Goal: Transaction & Acquisition: Book appointment/travel/reservation

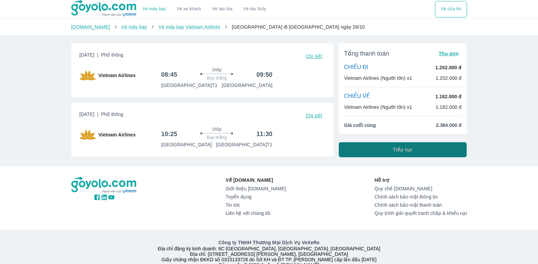
click at [376, 146] on button "Tiếp tục" at bounding box center [403, 149] width 128 height 15
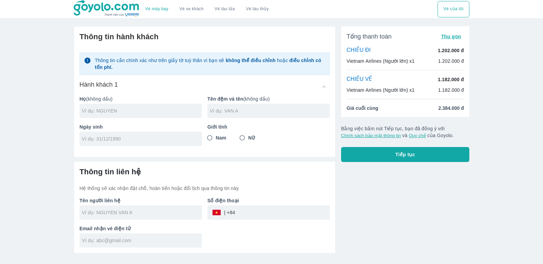
click at [398, 156] on span "Tiếp tục" at bounding box center [405, 154] width 20 height 7
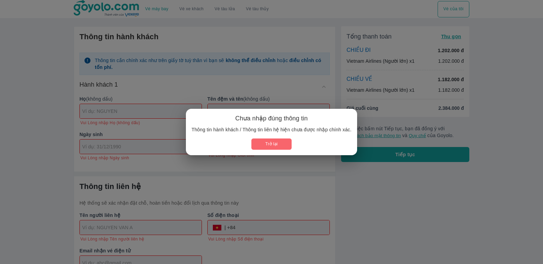
click at [270, 146] on button "Trở lại" at bounding box center [271, 143] width 40 height 11
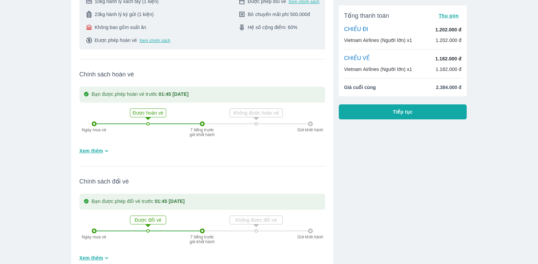
scroll to position [102, 0]
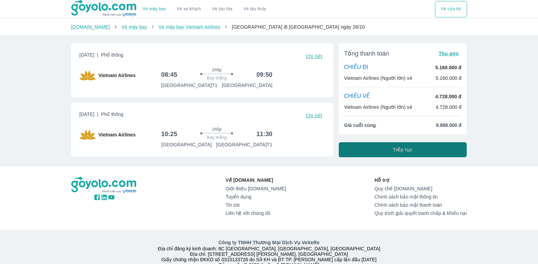
click at [394, 147] on span "Tiếp tục" at bounding box center [403, 149] width 20 height 7
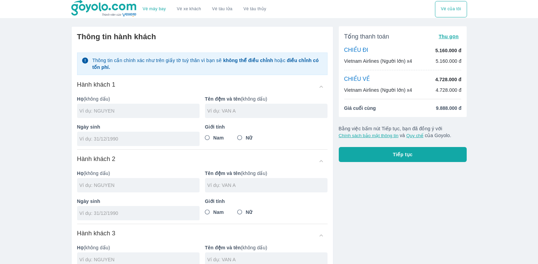
click at [126, 109] on input "text" at bounding box center [139, 110] width 120 height 7
drag, startPoint x: 132, startPoint y: 113, endPoint x: 95, endPoint y: 114, distance: 36.9
click at [95, 114] on input "PHAM MANH HJNG" at bounding box center [139, 110] width 120 height 7
type input "PHAM"
click at [220, 110] on input "text" at bounding box center [267, 110] width 120 height 7
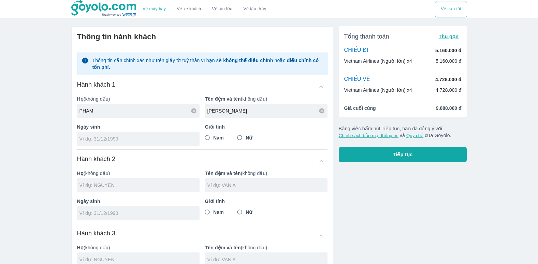
type input "MANH HUNG"
click at [114, 142] on input "tel" at bounding box center [135, 138] width 113 height 7
type input "26/10/1975"
click at [206, 138] on input "Nam" at bounding box center [207, 138] width 12 height 12
radio input "true"
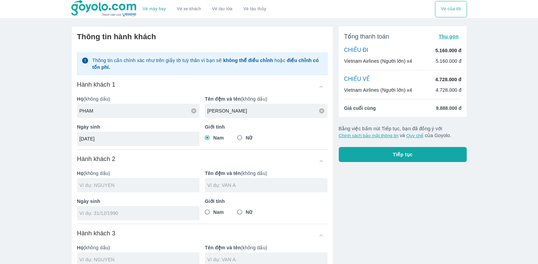
click at [108, 187] on input "text" at bounding box center [139, 185] width 120 height 7
type input "PHAM"
type input "PHAM MANH HUNG"
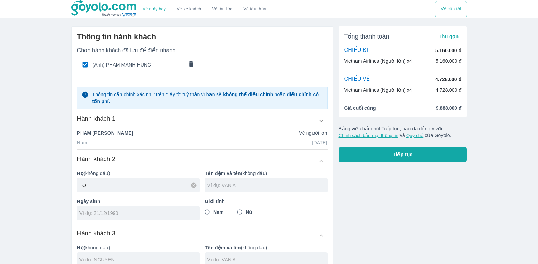
type input "TO"
click at [212, 187] on input "text" at bounding box center [267, 185] width 120 height 7
type input "THI BICH HUONG"
click at [170, 210] on input "tel" at bounding box center [135, 213] width 113 height 7
type input "01/04/1975"
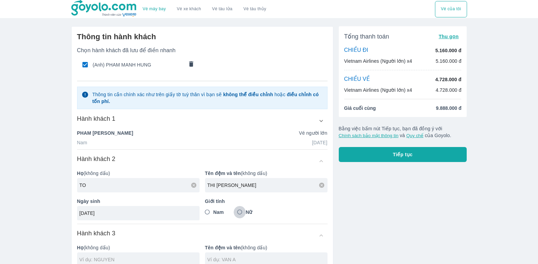
click at [240, 213] on input "Nữ" at bounding box center [240, 212] width 12 height 12
radio input "true"
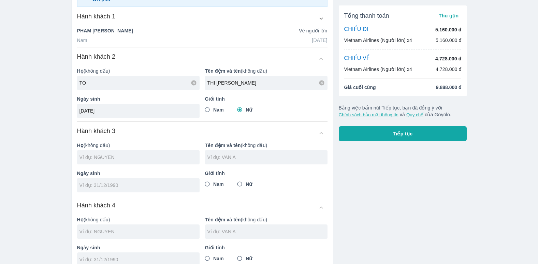
click at [136, 150] on div "Họ (không dấu)" at bounding box center [136, 150] width 128 height 28
type input "TO"
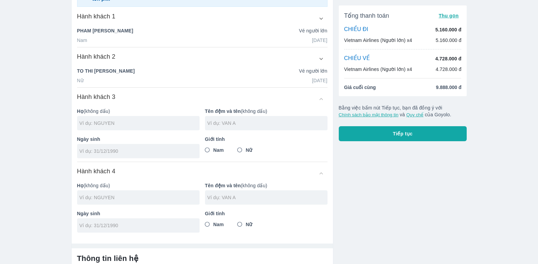
click at [138, 157] on div at bounding box center [138, 151] width 122 height 14
click at [133, 124] on input "text" at bounding box center [139, 123] width 120 height 7
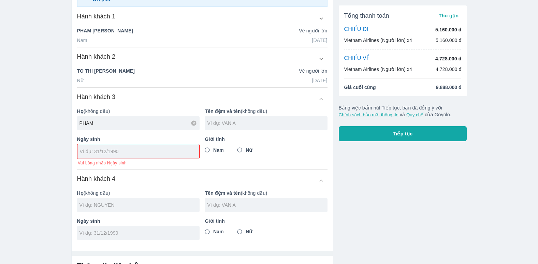
type input "PHAM"
click at [235, 119] on div at bounding box center [266, 123] width 122 height 14
type input "CHI MAI"
click at [142, 152] on input "tel" at bounding box center [136, 151] width 113 height 7
type input "14/09/2005"
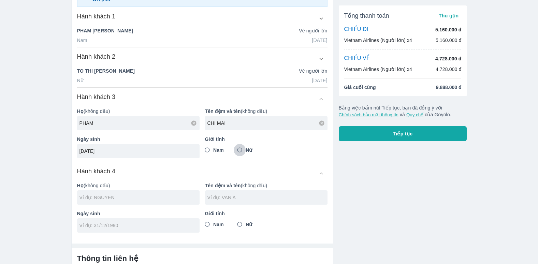
drag, startPoint x: 240, startPoint y: 151, endPoint x: 155, endPoint y: 189, distance: 93.0
click at [240, 151] on input "Nữ" at bounding box center [240, 150] width 12 height 12
radio input "true"
click at [110, 196] on input "text" at bounding box center [139, 197] width 120 height 7
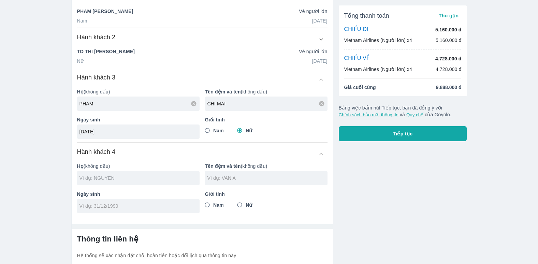
type input "PHAM"
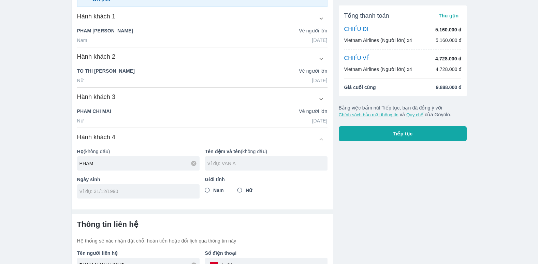
type input "PHAM"
click at [215, 167] on div at bounding box center [266, 163] width 122 height 14
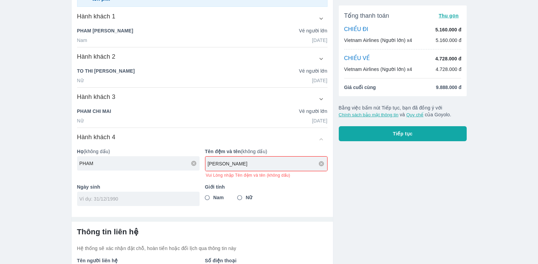
type input "GIA BAO"
click at [178, 200] on div "Thông tin hành khách Chọn hành khách đã lưu để điền nhanh (Anh) PHAM MANH HUNG …" at bounding box center [202, 58] width 261 height 307
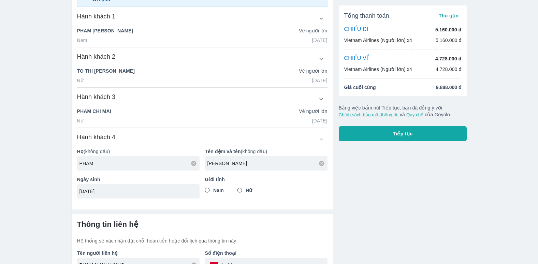
type input "25/10/2007"
click at [207, 188] on input "Nam" at bounding box center [207, 190] width 12 height 12
radio input "true"
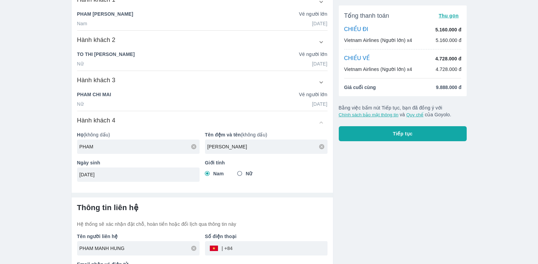
scroll to position [164, 0]
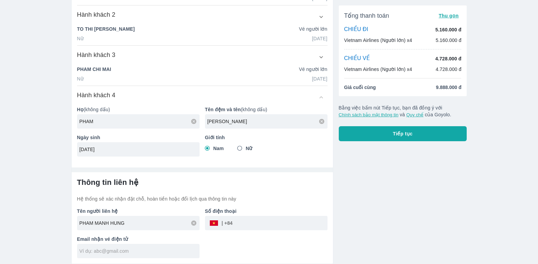
drag, startPoint x: 138, startPoint y: 225, endPoint x: 54, endPoint y: 223, distance: 84.6
click at [54, 223] on div "Vé máy bay Vé xe khách Vé tàu lửa Vé tàu thủy Vé của tôi Thông tin hành khách C…" at bounding box center [269, 50] width 538 height 428
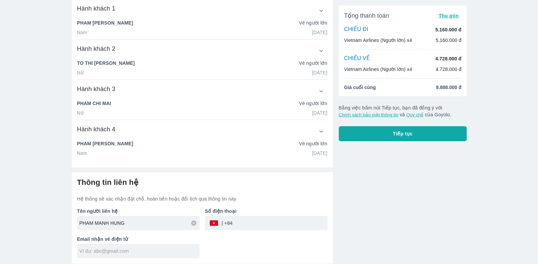
scroll to position [130, 0]
type input "TO THI BICH HUONG"
click at [256, 222] on input "tel" at bounding box center [280, 223] width 95 height 16
type input "0986360860"
click at [127, 254] on input "text" at bounding box center [139, 251] width 120 height 7
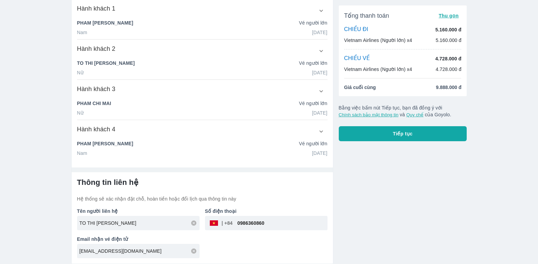
type input "phamgiabao2456@gmail.com"
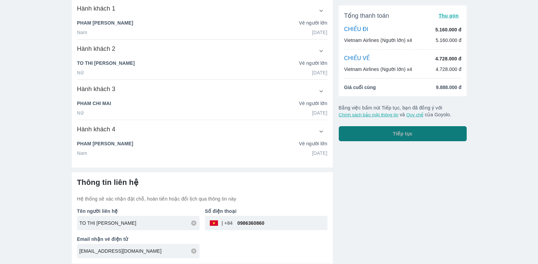
click at [403, 138] on button "Tiếp tục" at bounding box center [403, 133] width 128 height 15
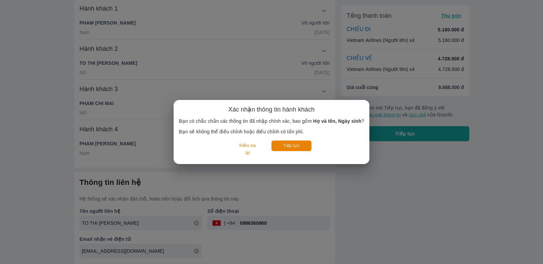
drag, startPoint x: 284, startPoint y: 145, endPoint x: 289, endPoint y: 195, distance: 50.7
click at [289, 193] on div "Xác nhận thông tin hành khách Bạn có chắc chắn các thông tin đã nhập chính xác,…" at bounding box center [271, 132] width 543 height 264
click at [250, 147] on button "Kiểm tra lại" at bounding box center [248, 150] width 32 height 18
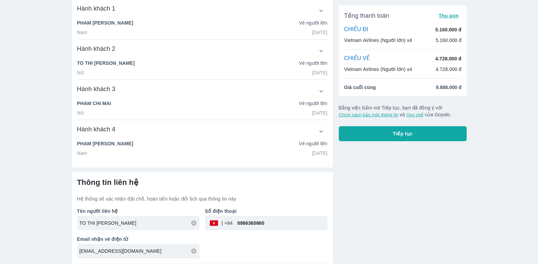
click at [391, 132] on button "Tiếp tục" at bounding box center [403, 133] width 128 height 15
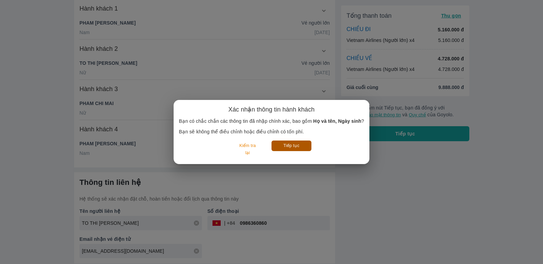
click at [290, 145] on button "Tiếp tục" at bounding box center [291, 146] width 40 height 11
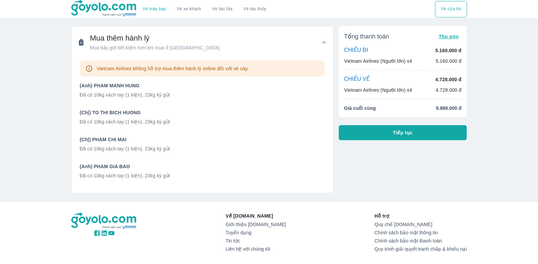
click at [293, 158] on div "Vietnam Airlines không hỗ trợ mua thêm hành lý online đối với vé này. (Anh) PHA…" at bounding box center [202, 122] width 245 height 124
click at [194, 233] on div "Về Goyolo.com Giới thiệu Goyolo.com Tuyển dụng Tin tức Liên hệ với chúng tôi Hỗ…" at bounding box center [269, 233] width 396 height 42
